Goal: Task Accomplishment & Management: Manage account settings

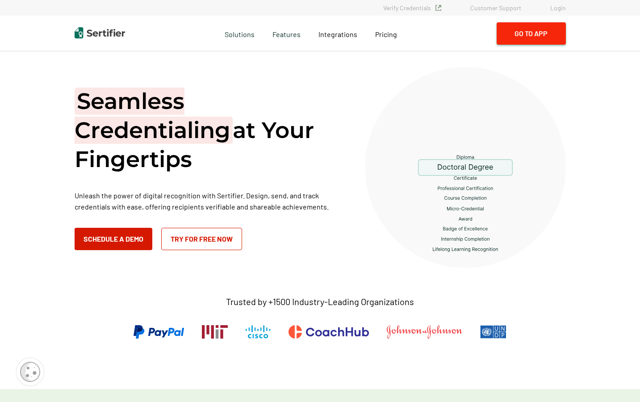
click at [527, 34] on button "Go to App" at bounding box center [531, 33] width 69 height 22
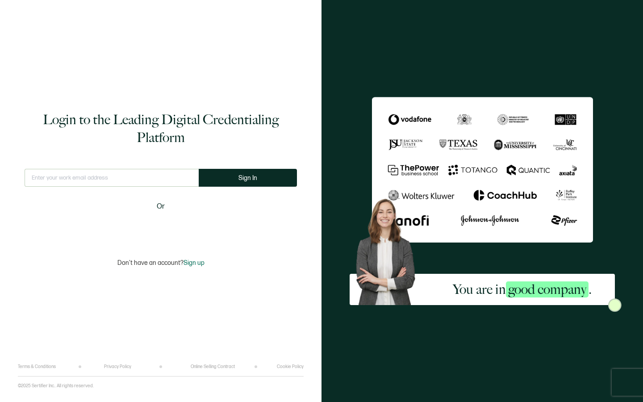
click at [172, 184] on input "text" at bounding box center [112, 178] width 174 height 18
type input "info@brillianceadvancedbeautyeducation.com"
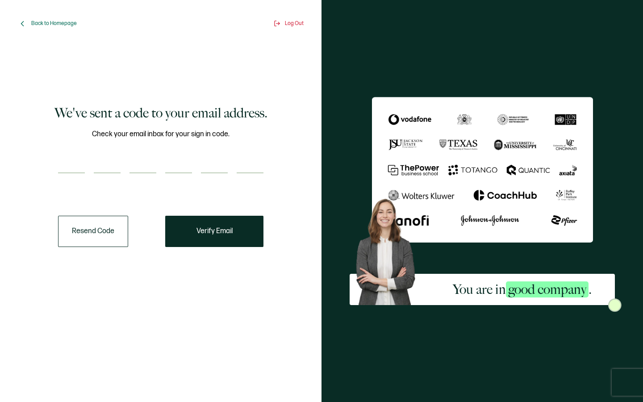
click at [67, 163] on input "number" at bounding box center [71, 164] width 27 height 18
type input "1"
type input "8"
type input "6"
type input "2"
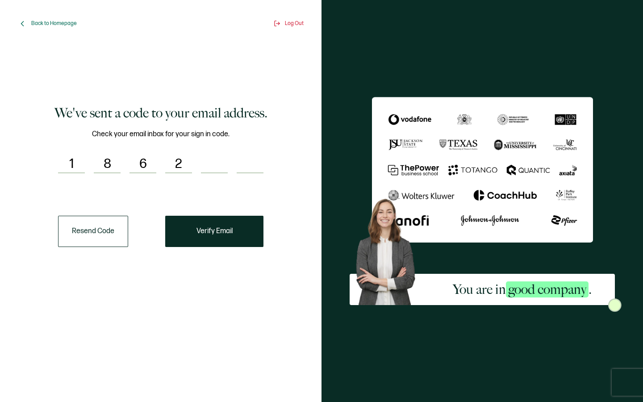
type input "6"
